Goal: Task Accomplishment & Management: Complete application form

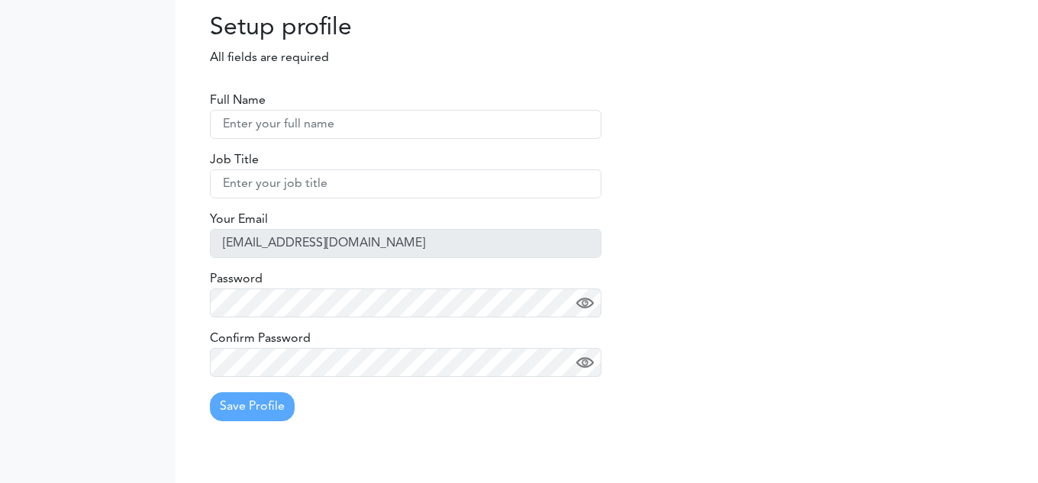
click at [279, 121] on input "text" at bounding box center [405, 124] width 391 height 29
type input "TestUser2"
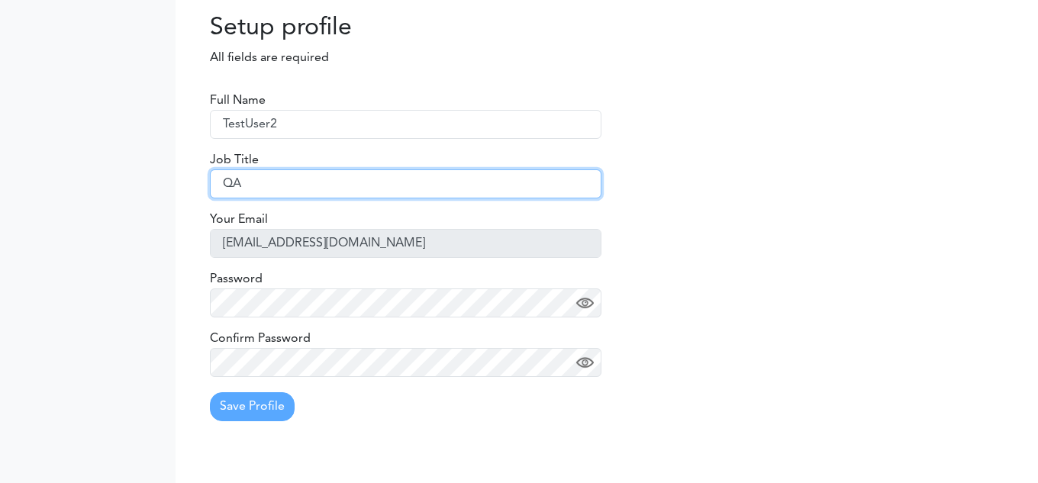
type input "QA"
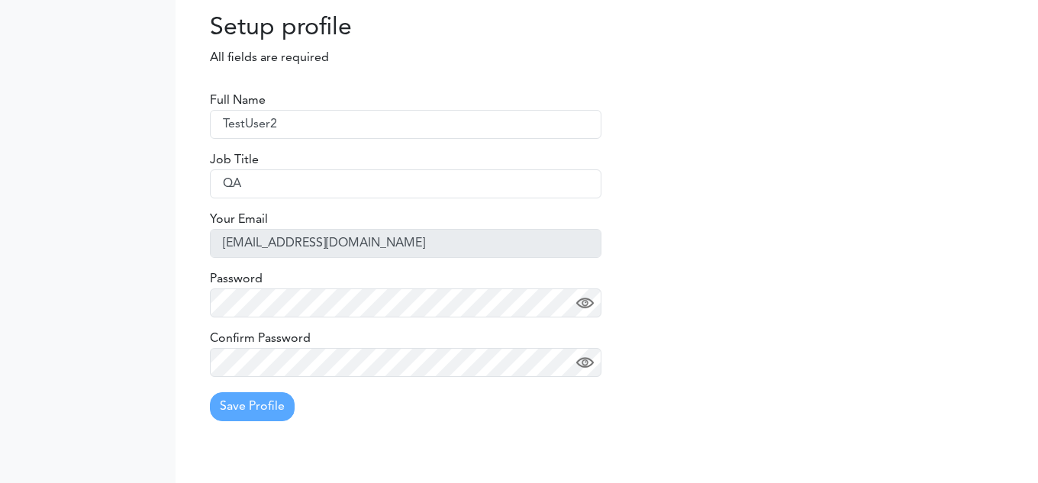
click at [253, 318] on form "Full Name TestUser2 Job Title QA Your Email vidyap1601@gmail.com Password Confi…" at bounding box center [405, 257] width 391 height 330
click at [275, 412] on button "Save Profile" at bounding box center [252, 406] width 85 height 29
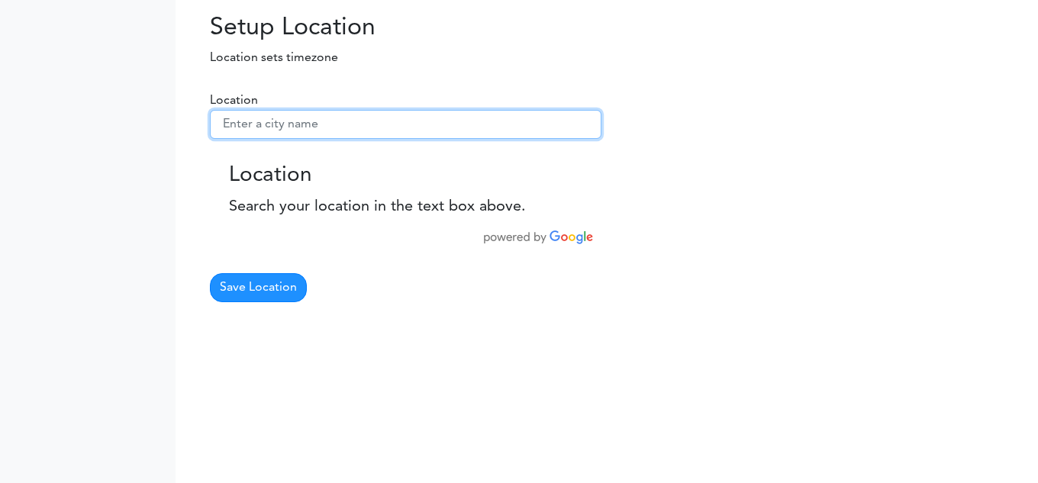
click at [295, 112] on input "text" at bounding box center [405, 124] width 391 height 29
paste input "La Paz, BO"
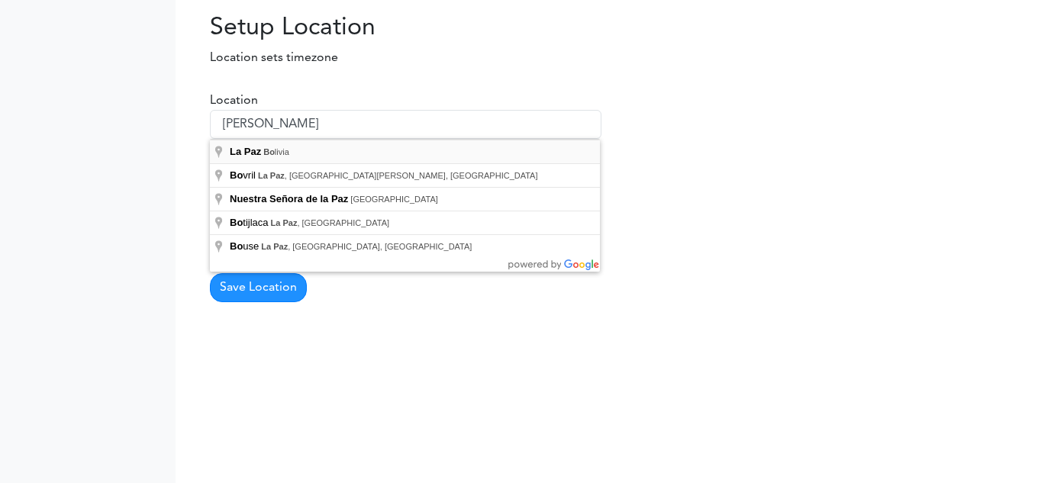
type input "La Paz, Bolivia"
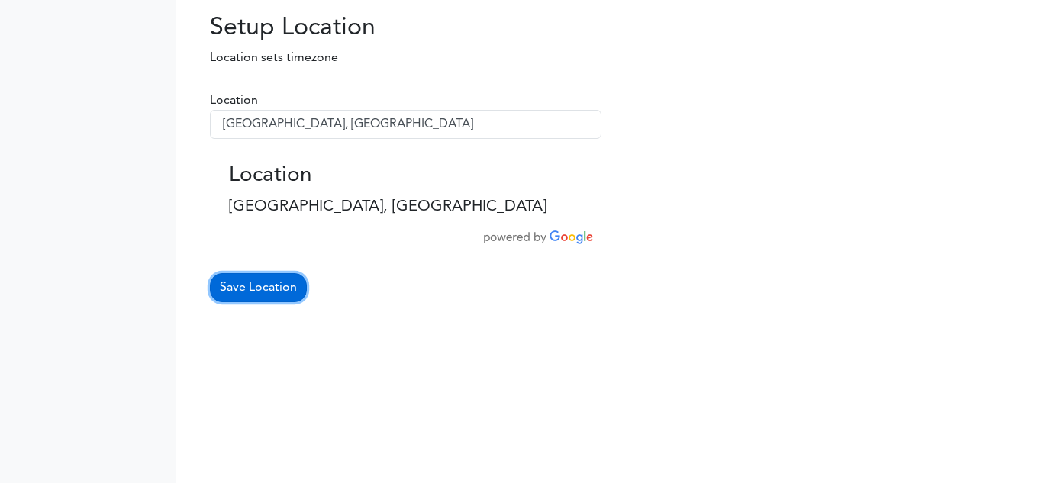
click at [279, 298] on button "Save Location" at bounding box center [258, 287] width 97 height 29
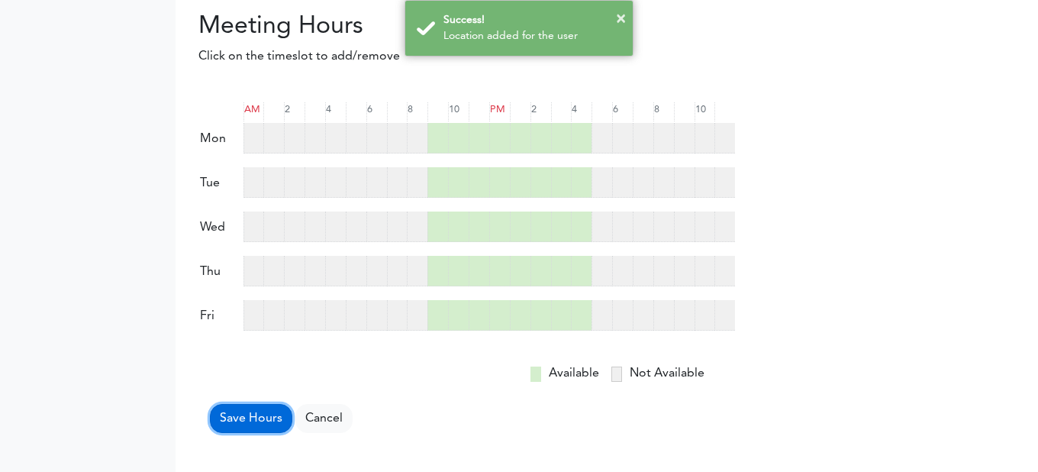
click at [264, 412] on button "Save Hours" at bounding box center [251, 418] width 82 height 29
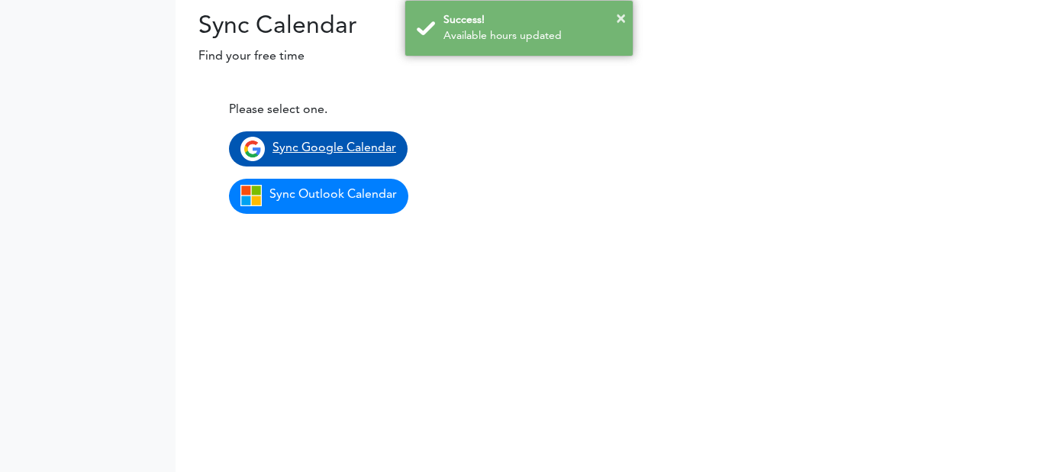
click at [347, 146] on span "Sync Google Calendar" at bounding box center [334, 148] width 124 height 12
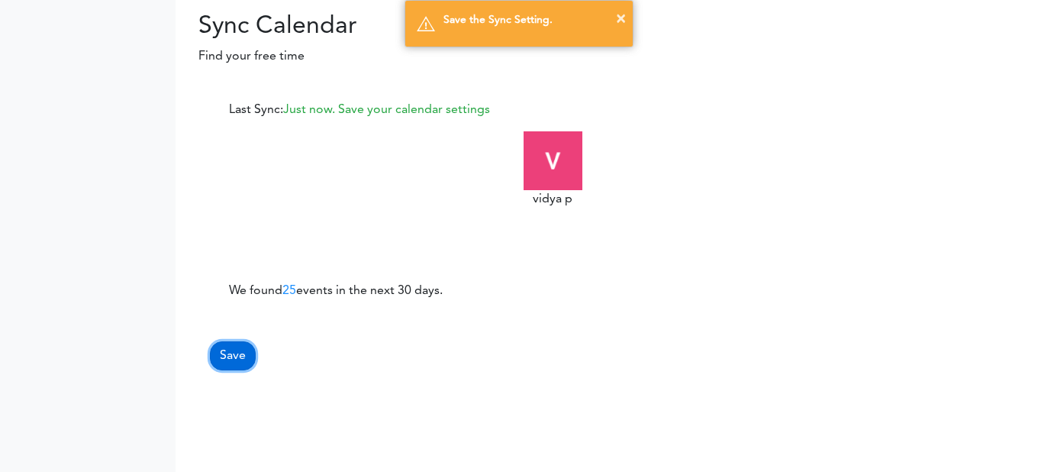
click at [221, 353] on button "Save" at bounding box center [233, 355] width 46 height 29
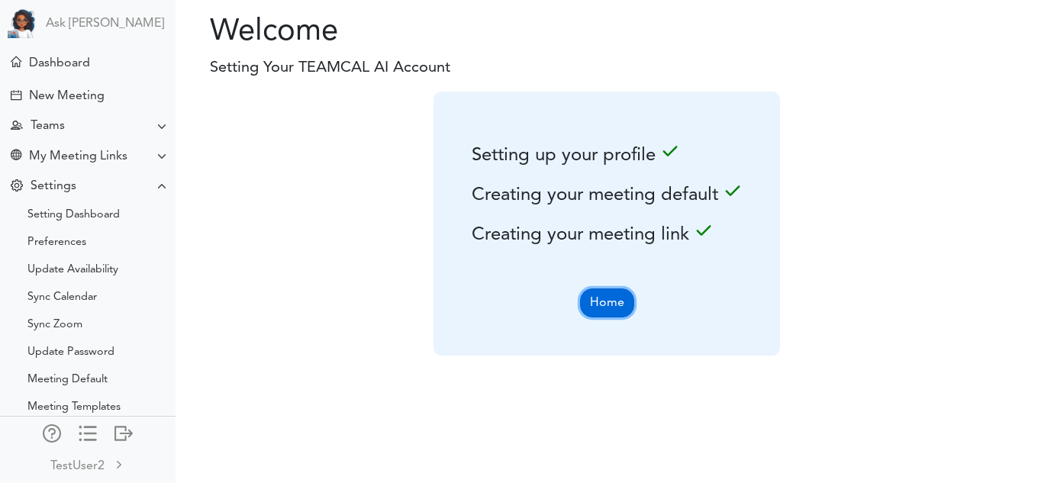
click at [610, 301] on button "Home" at bounding box center [607, 302] width 54 height 29
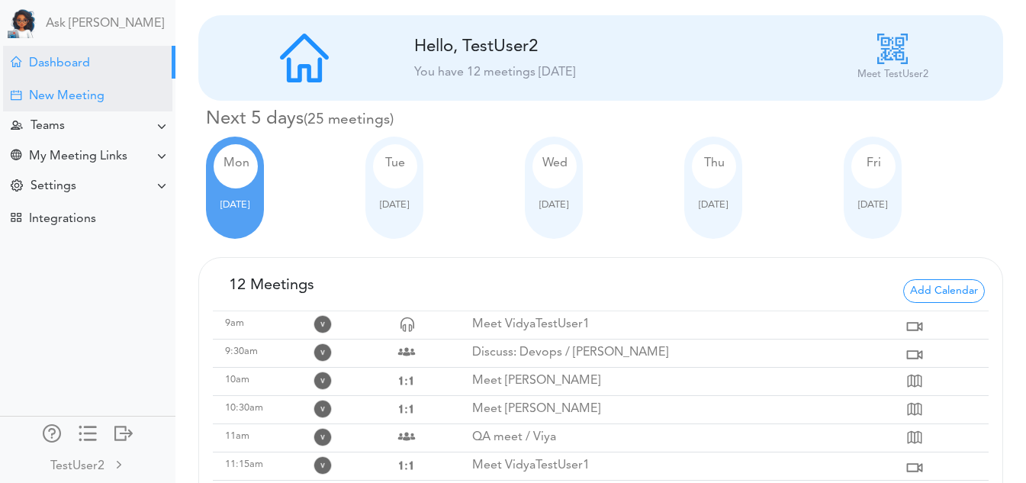
click at [120, 109] on div "New Meeting" at bounding box center [87, 95] width 169 height 33
